Goal: Transaction & Acquisition: Purchase product/service

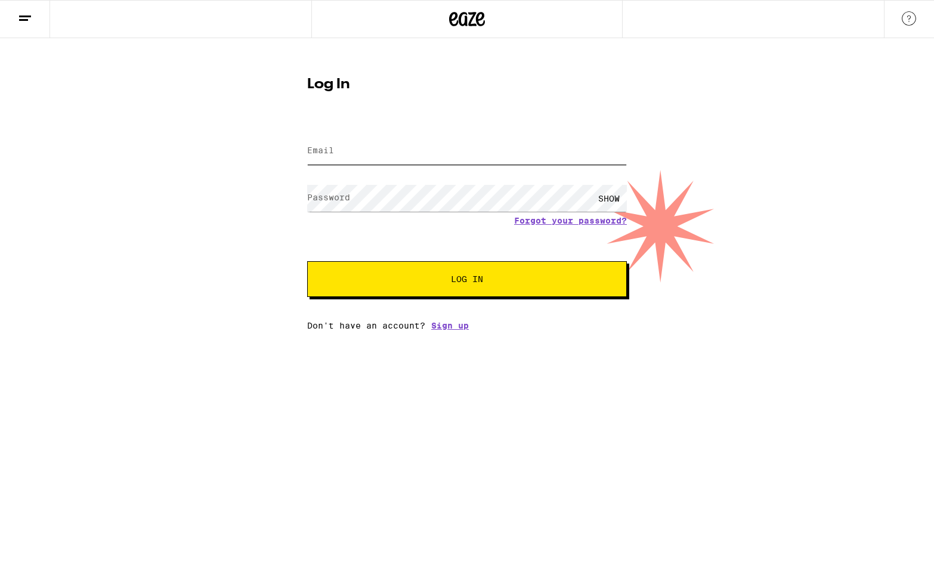
type input "[EMAIL_ADDRESS][DOMAIN_NAME]"
click at [611, 194] on div "SHOW" at bounding box center [609, 198] width 36 height 27
click at [458, 141] on input "[EMAIL_ADDRESS][DOMAIN_NAME]" at bounding box center [467, 151] width 320 height 27
click at [228, 199] on div "Log In Email Email [EMAIL_ADDRESS][DOMAIN_NAME] Password Password HIDE Forgot y…" at bounding box center [467, 184] width 934 height 292
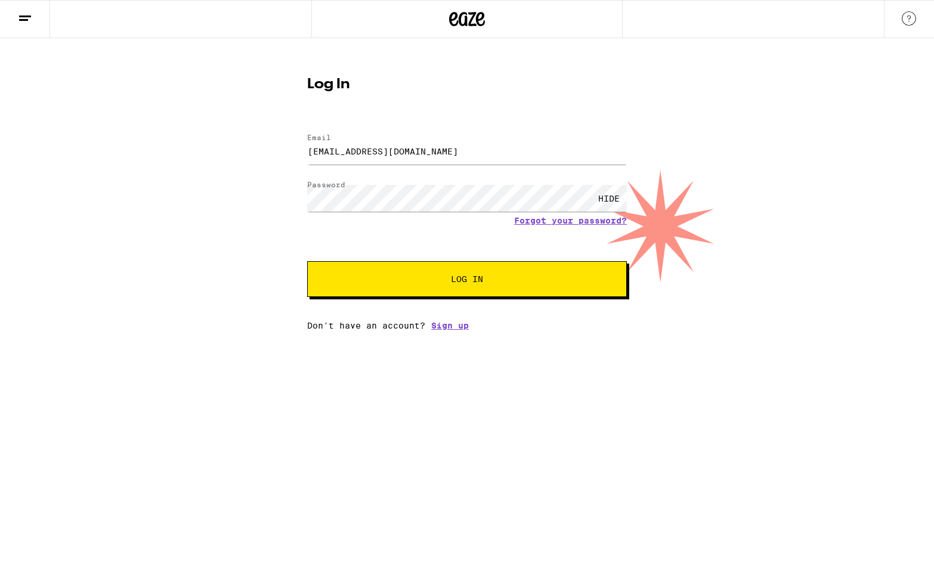
click at [403, 278] on span "Log In" at bounding box center [466, 279] width 223 height 8
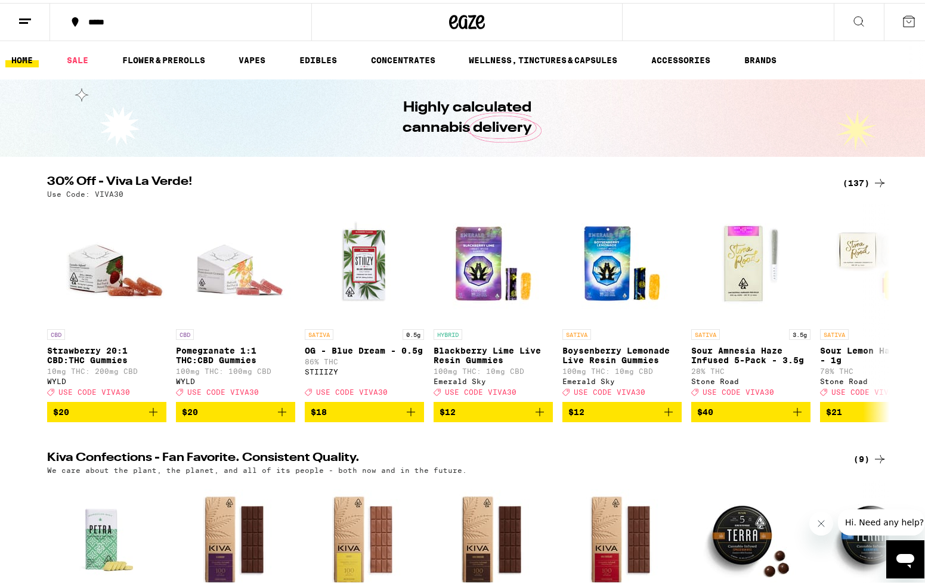
click at [899, 28] on button at bounding box center [909, 19] width 50 height 37
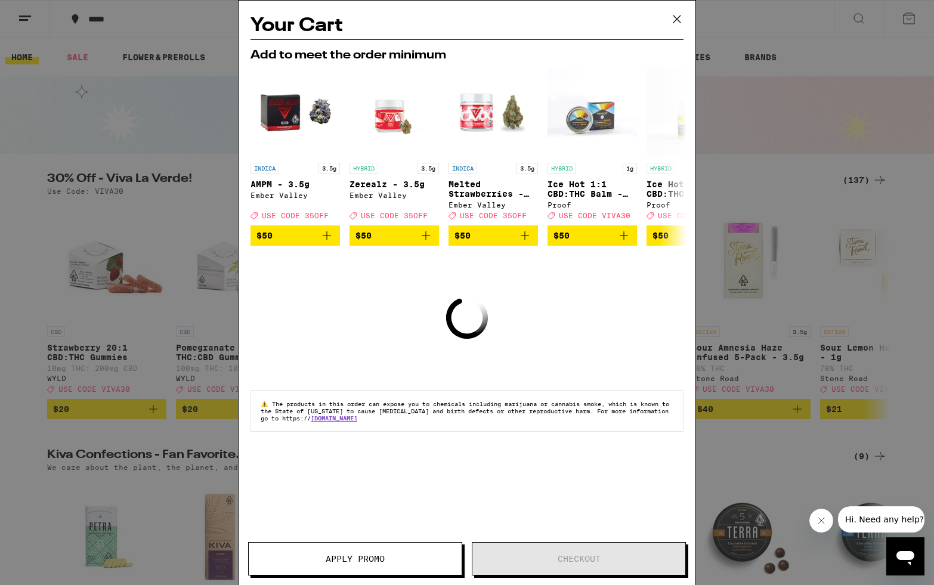
click at [680, 20] on icon at bounding box center [677, 19] width 18 height 18
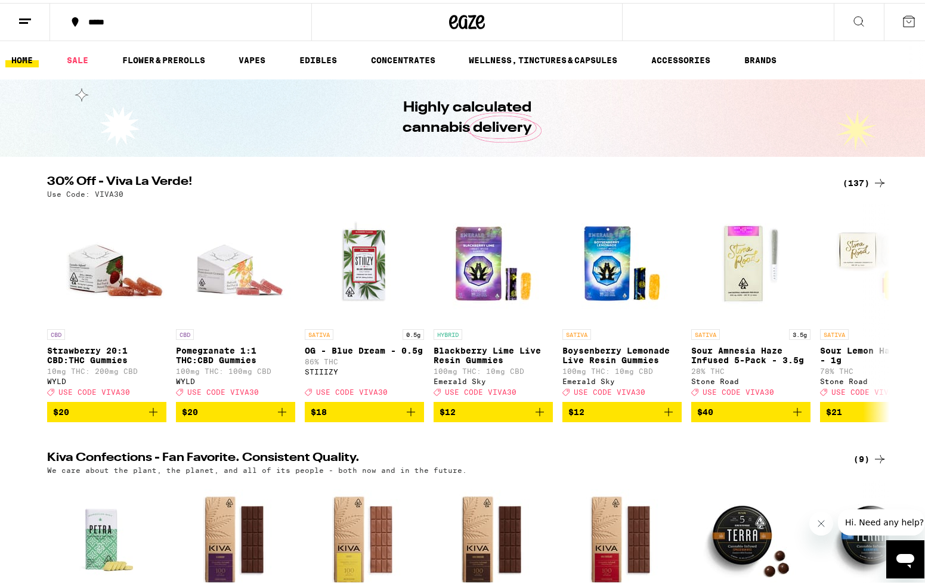
click at [22, 25] on button at bounding box center [25, 20] width 50 height 38
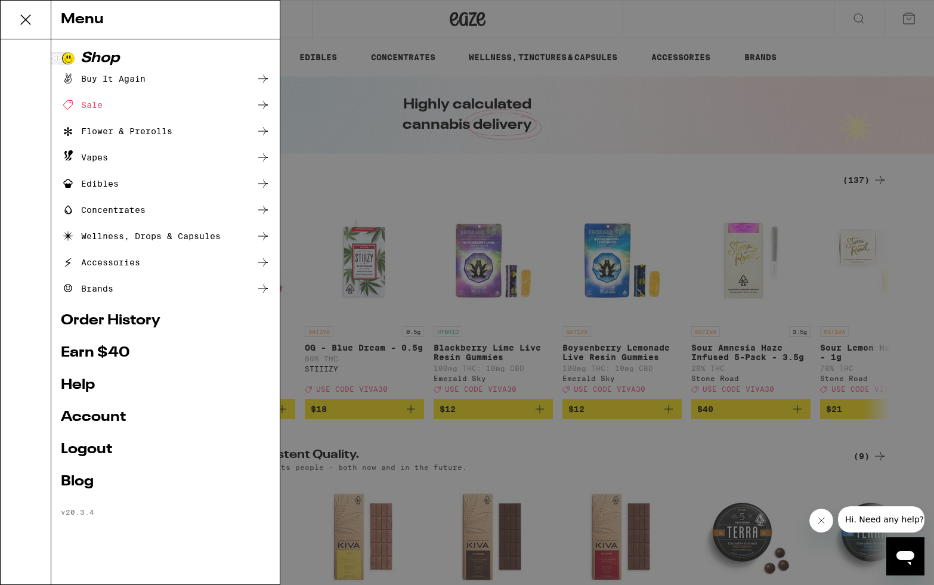
click at [96, 80] on div "Buy It Again" at bounding box center [103, 79] width 85 height 14
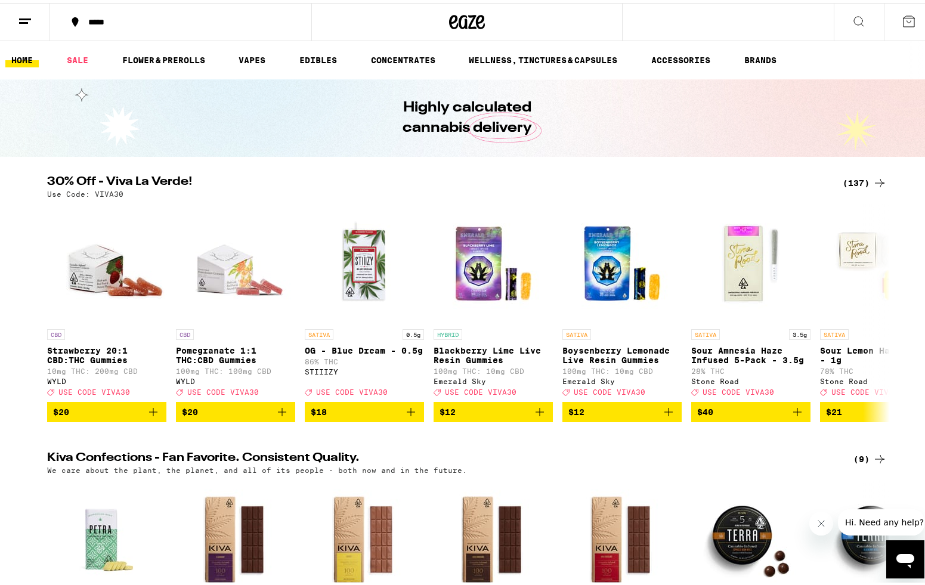
click at [29, 16] on line at bounding box center [25, 16] width 12 height 0
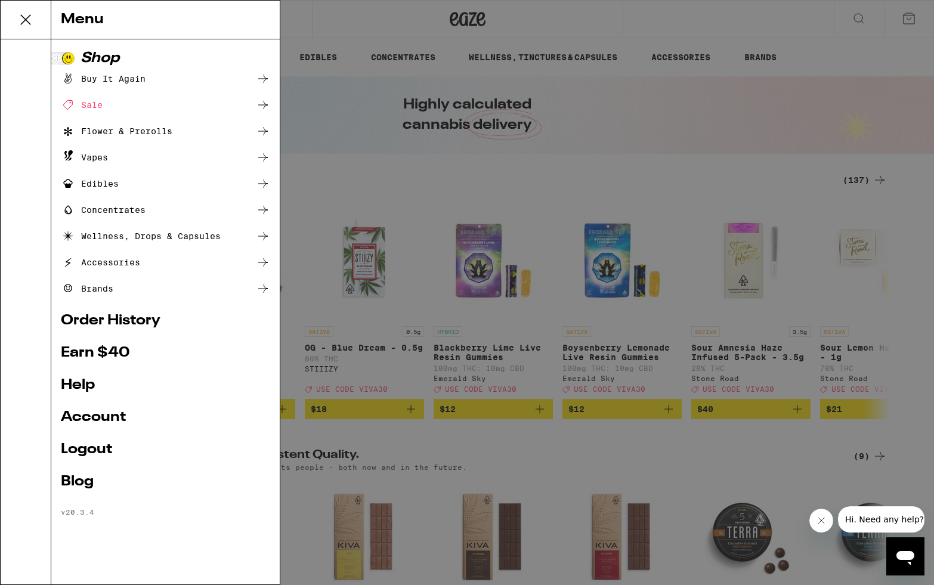
click at [97, 78] on div "Buy It Again" at bounding box center [103, 79] width 85 height 14
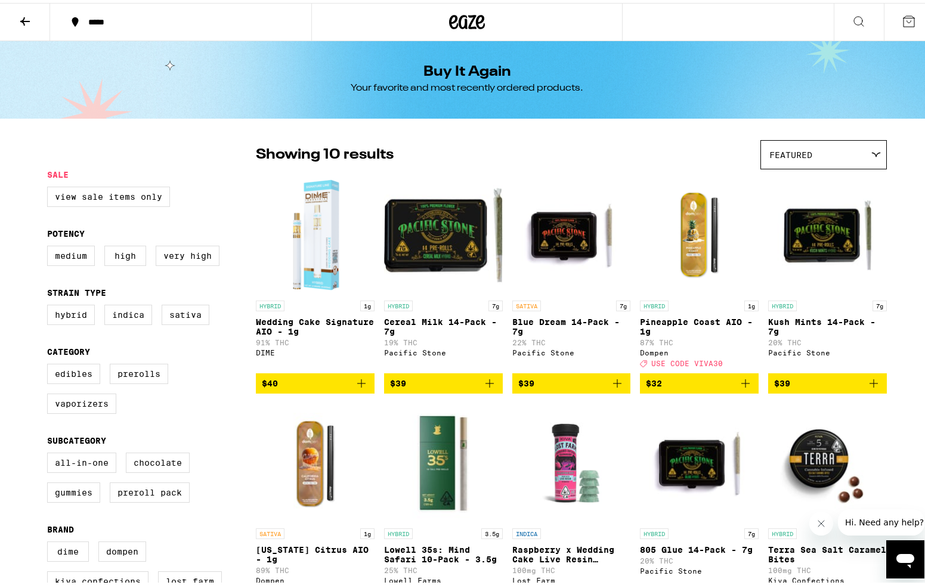
click at [444, 385] on span "$39" at bounding box center [443, 380] width 107 height 14
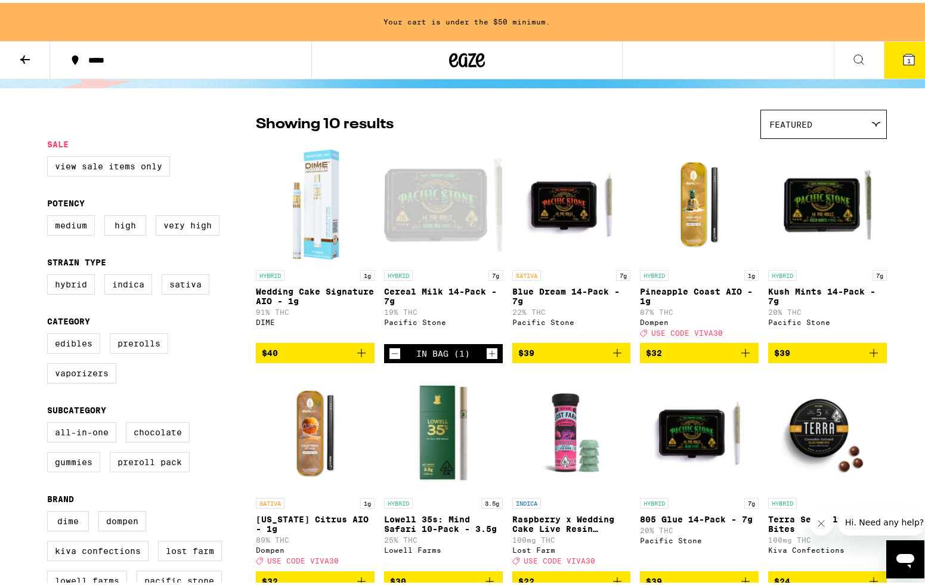
scroll to position [68, 0]
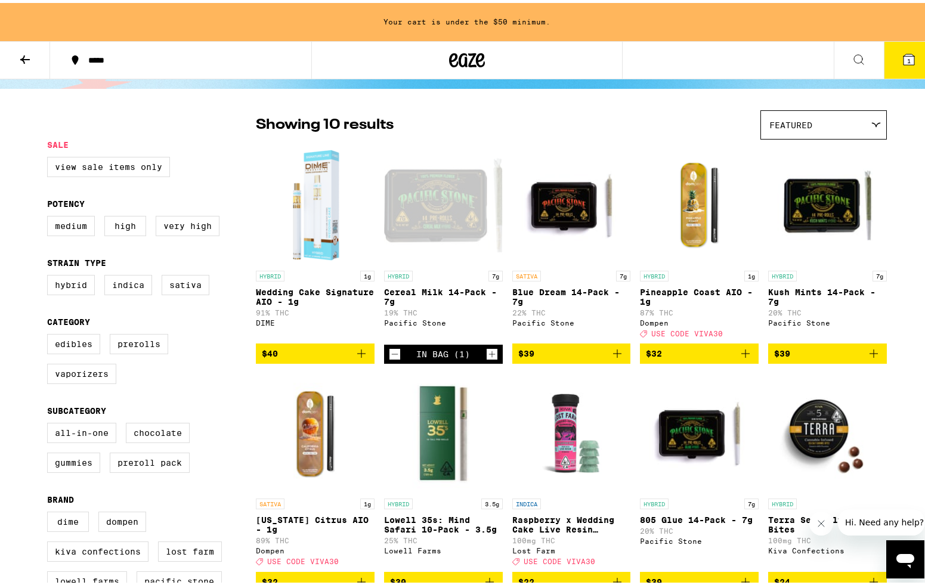
click at [304, 358] on span "$40" at bounding box center [315, 350] width 107 height 14
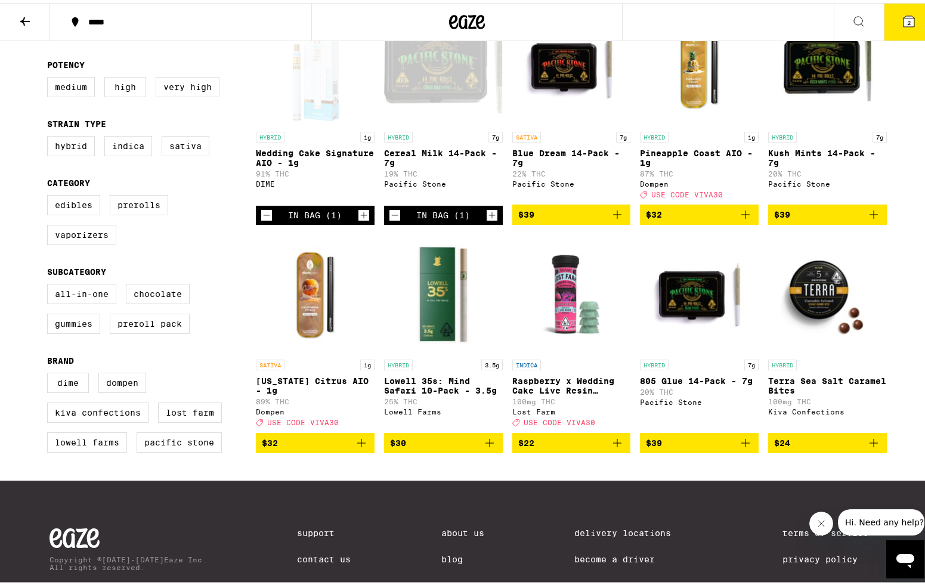
scroll to position [0, 0]
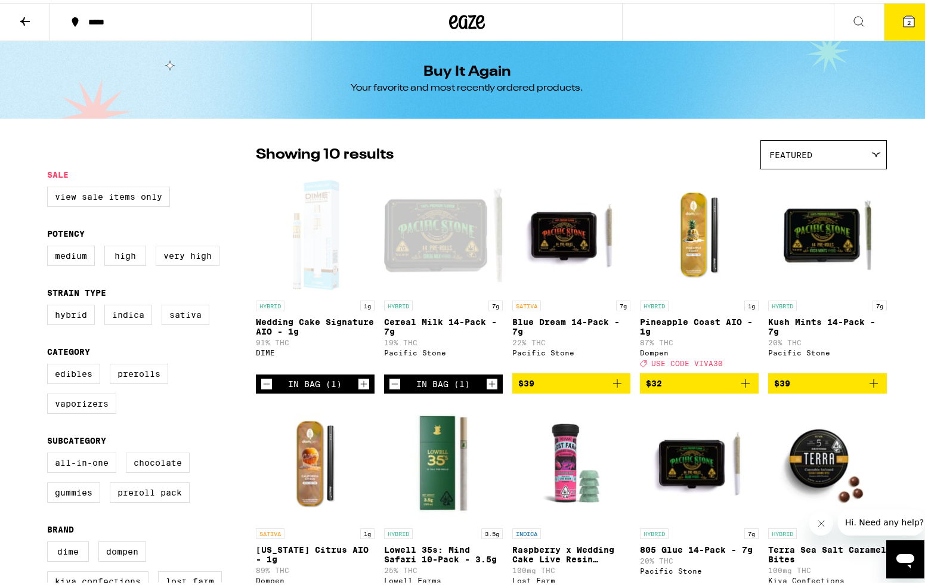
click at [22, 18] on icon at bounding box center [25, 18] width 10 height 8
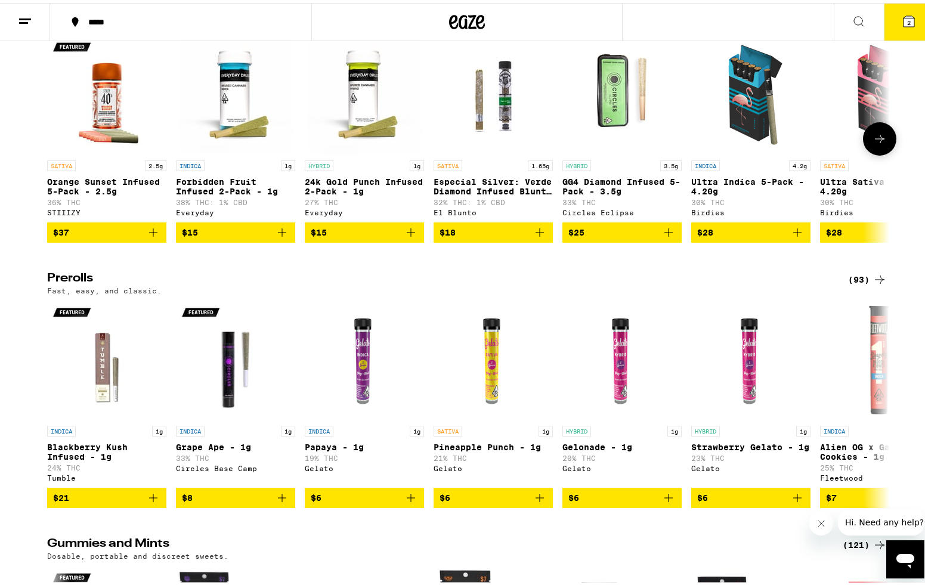
scroll to position [3264, 0]
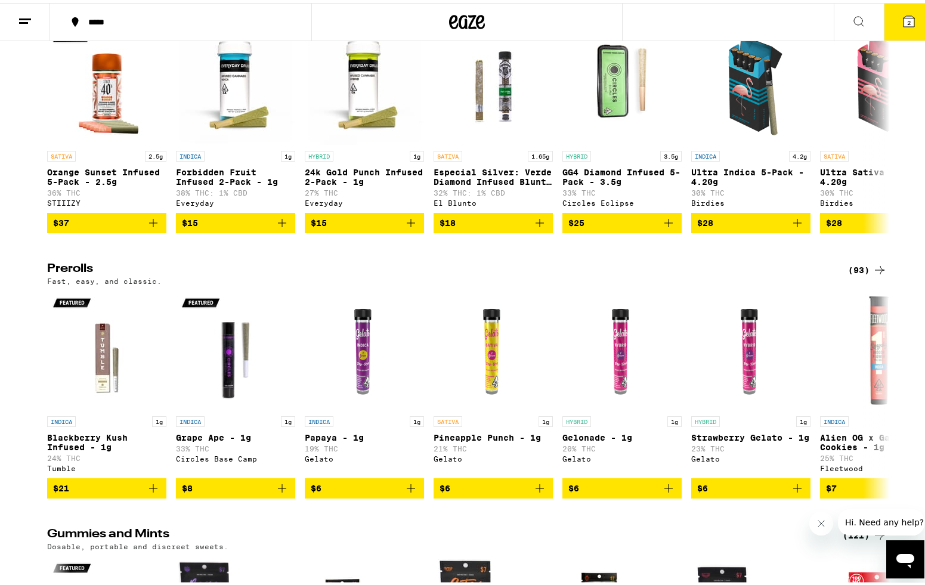
click at [853, 9] on div "(94)" at bounding box center [867, 2] width 39 height 14
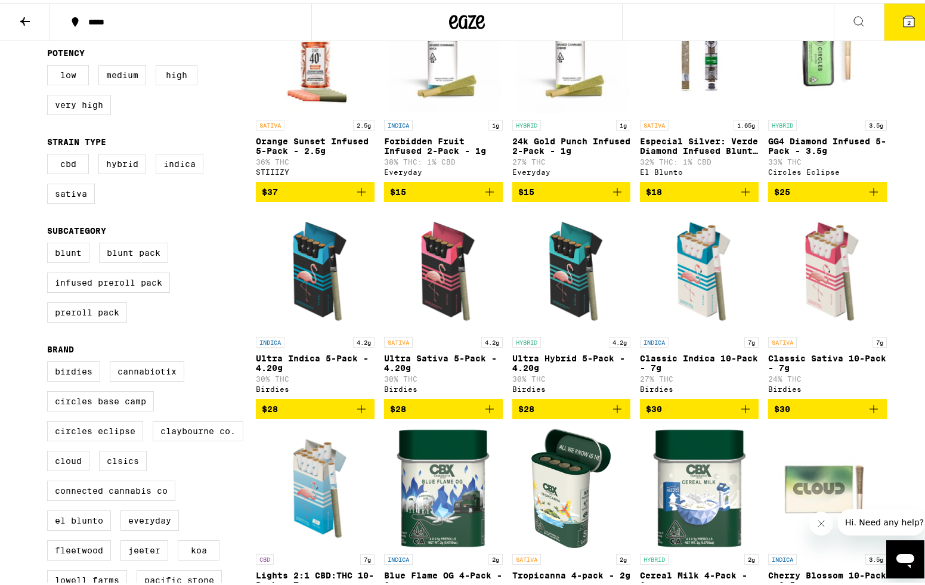
scroll to position [255, 0]
